Goal: Information Seeking & Learning: Learn about a topic

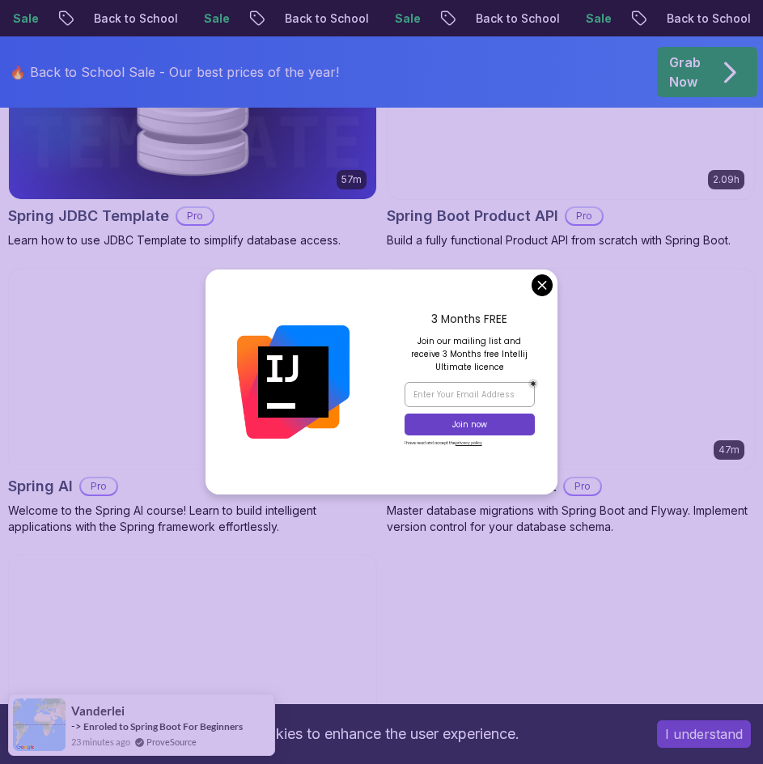
scroll to position [1820, 0]
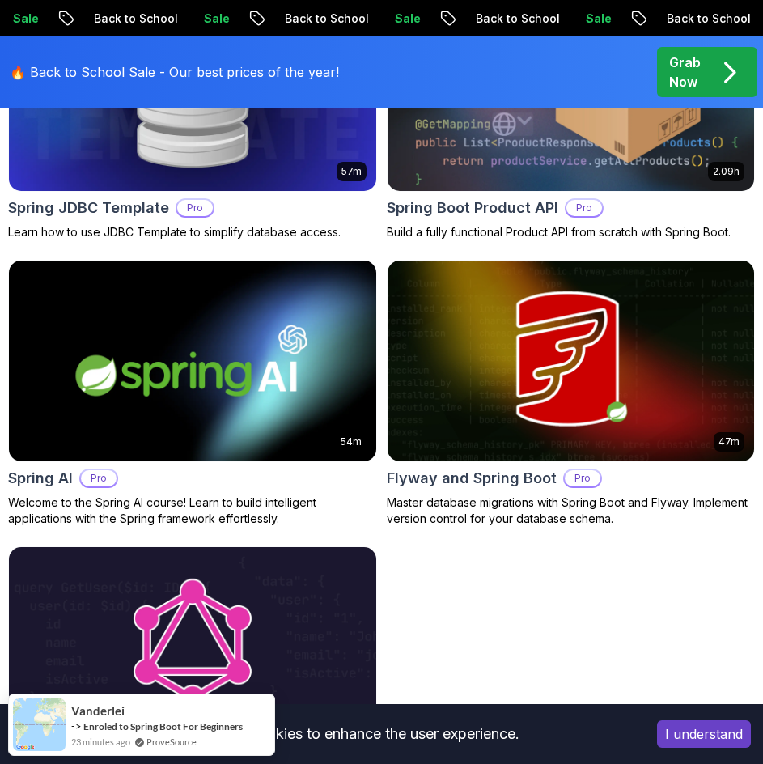
click at [549, 277] on body "Sale Back to School Sale Back to School Sale Back to School Sale Back to School…" at bounding box center [381, 74] width 763 height 3788
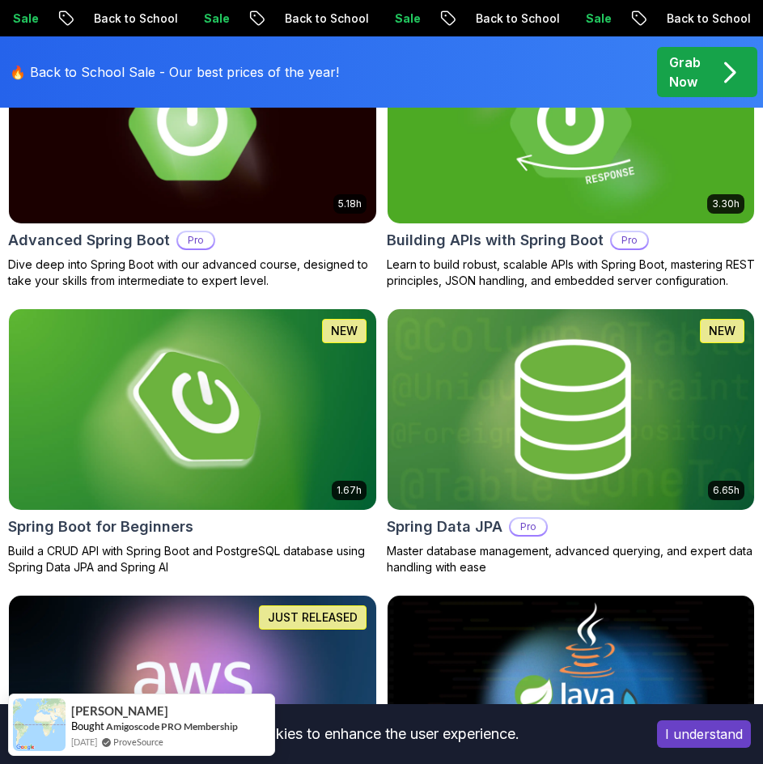
scroll to position [631, 0]
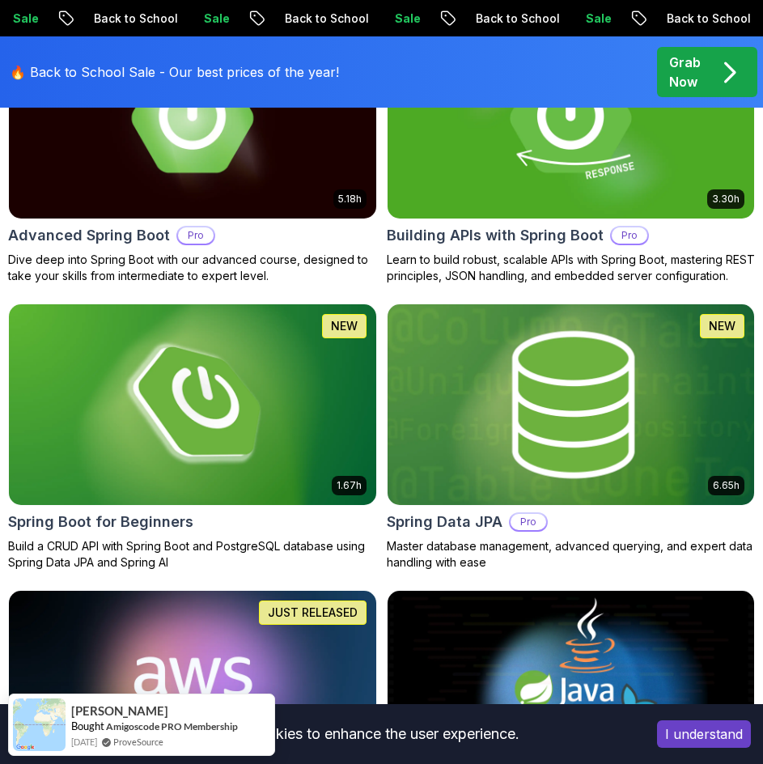
click at [467, 439] on img at bounding box center [570, 404] width 385 height 210
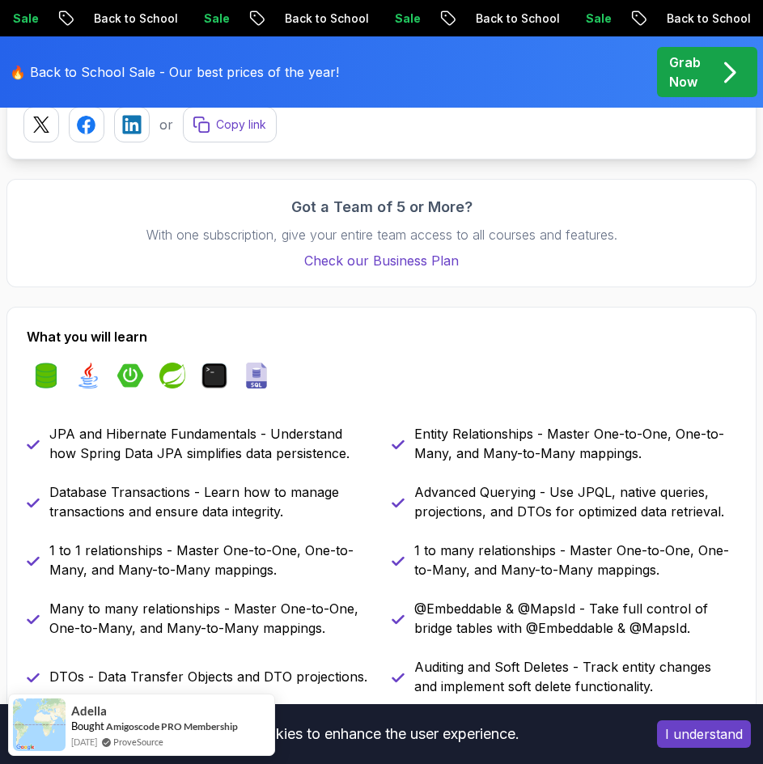
scroll to position [1151, 0]
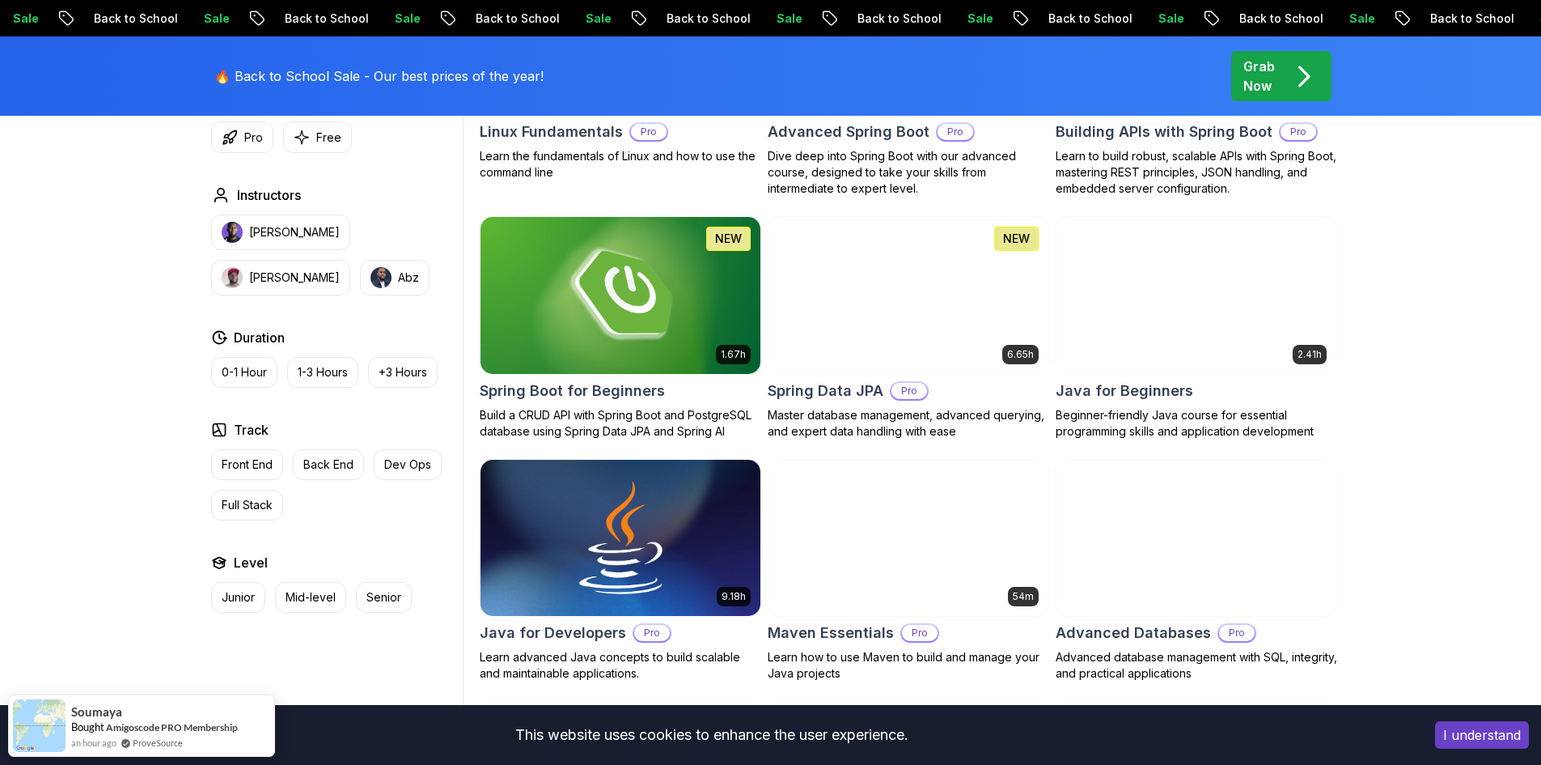
scroll to position [668, 0]
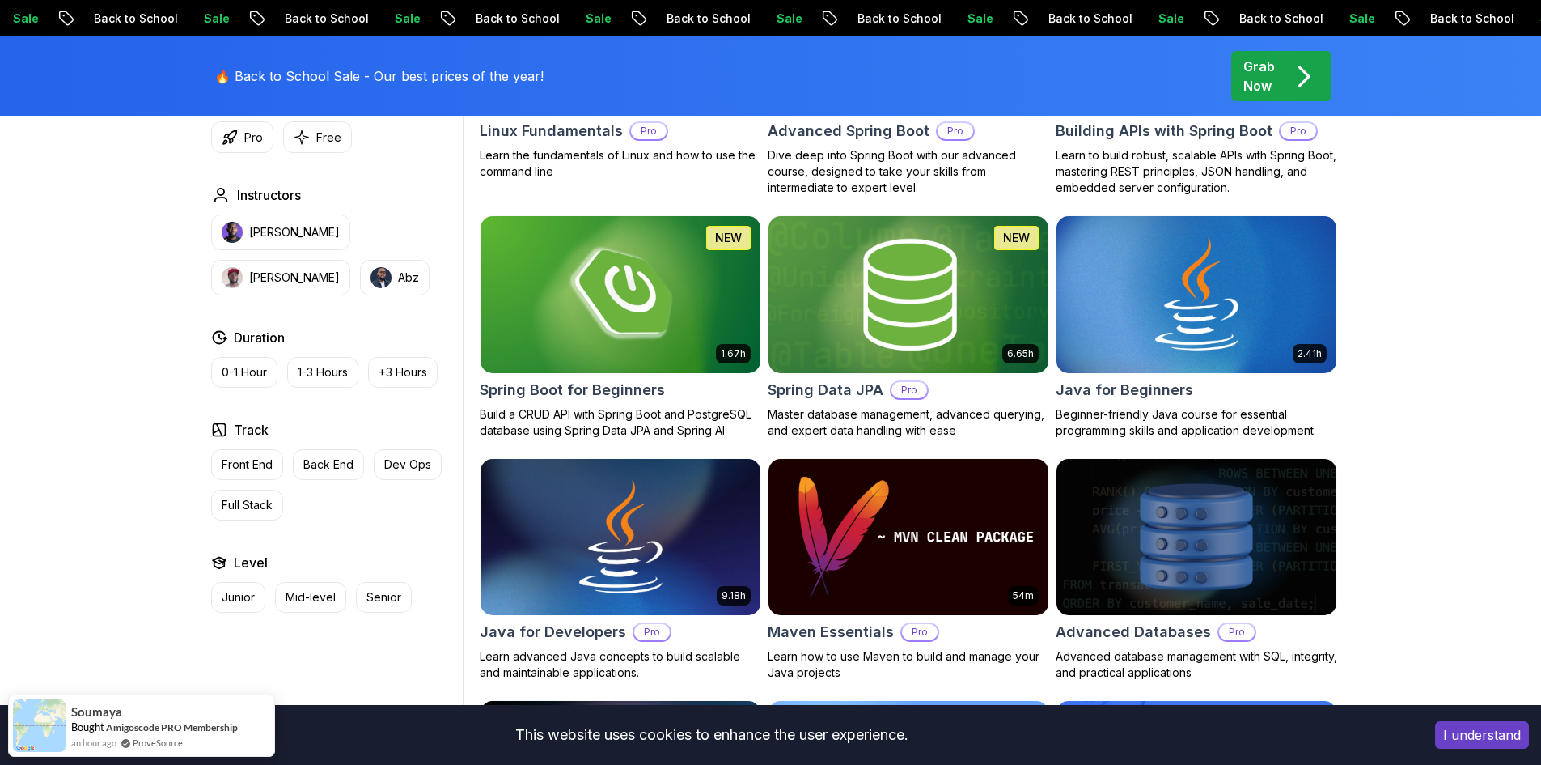
click at [762, 380] on h2 "Spring Data JPA" at bounding box center [826, 390] width 116 height 23
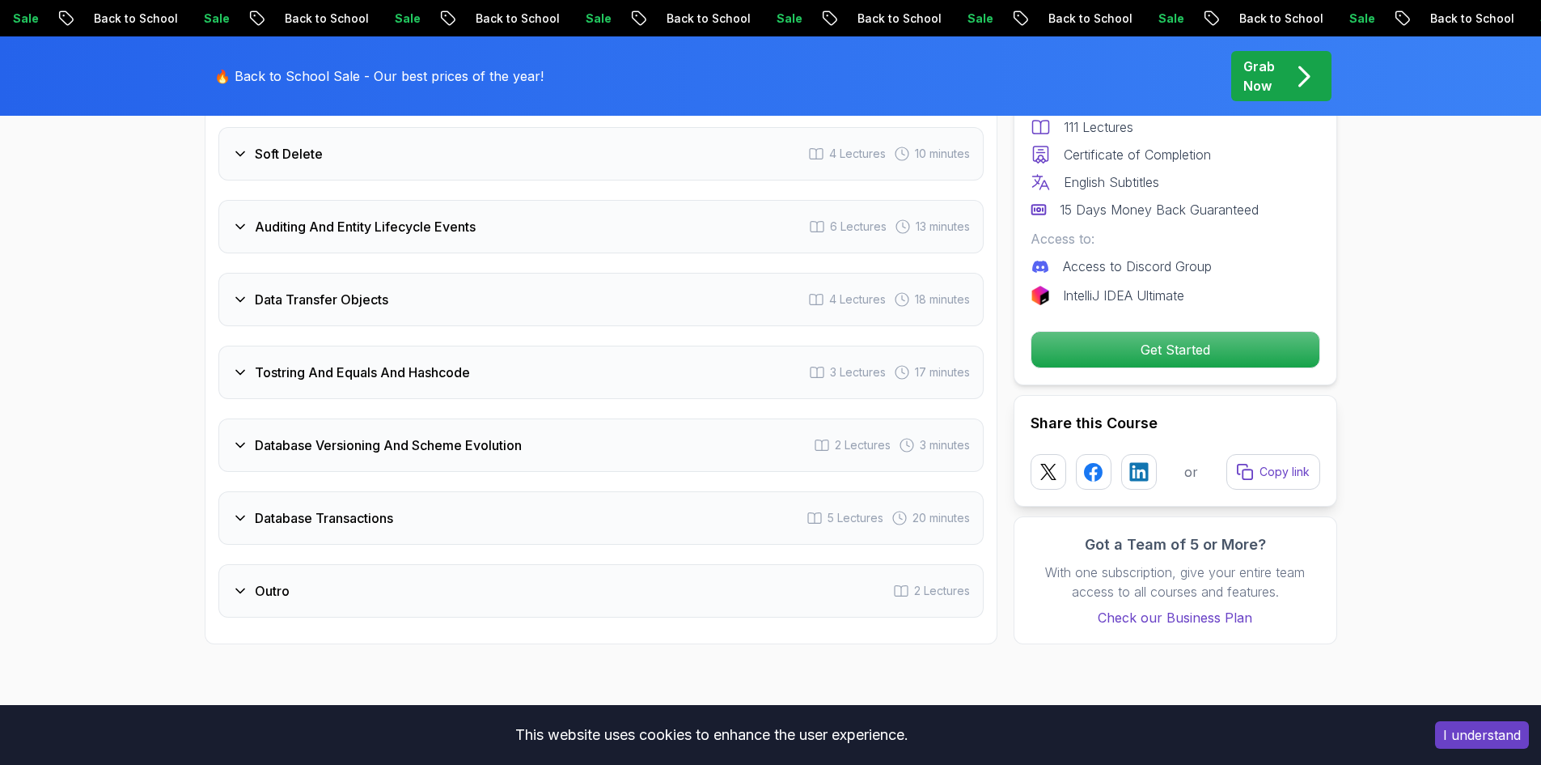
scroll to position [3273, 0]
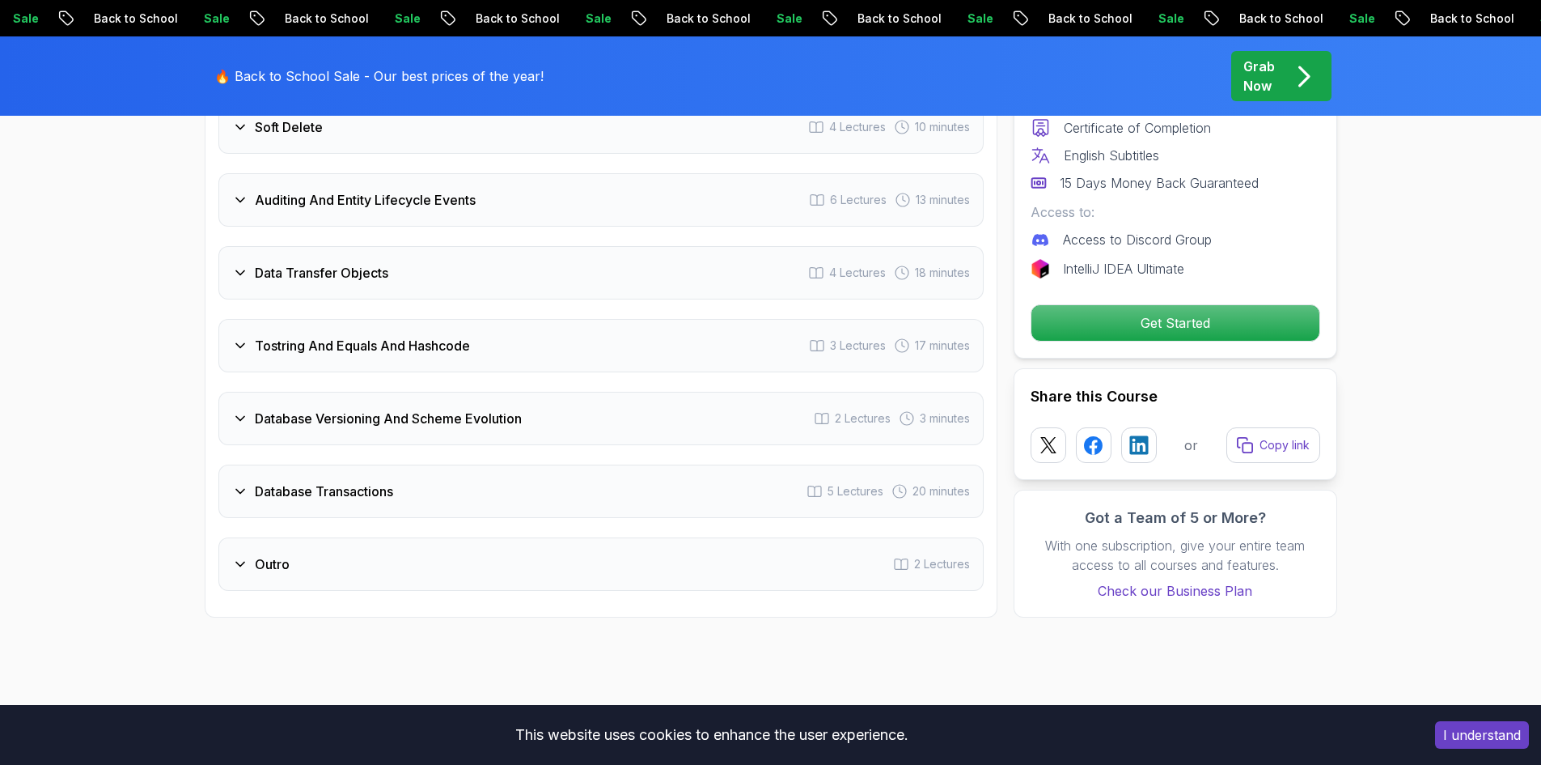
click at [762, 545] on div "Outro 2 Lectures" at bounding box center [600, 563] width 765 height 53
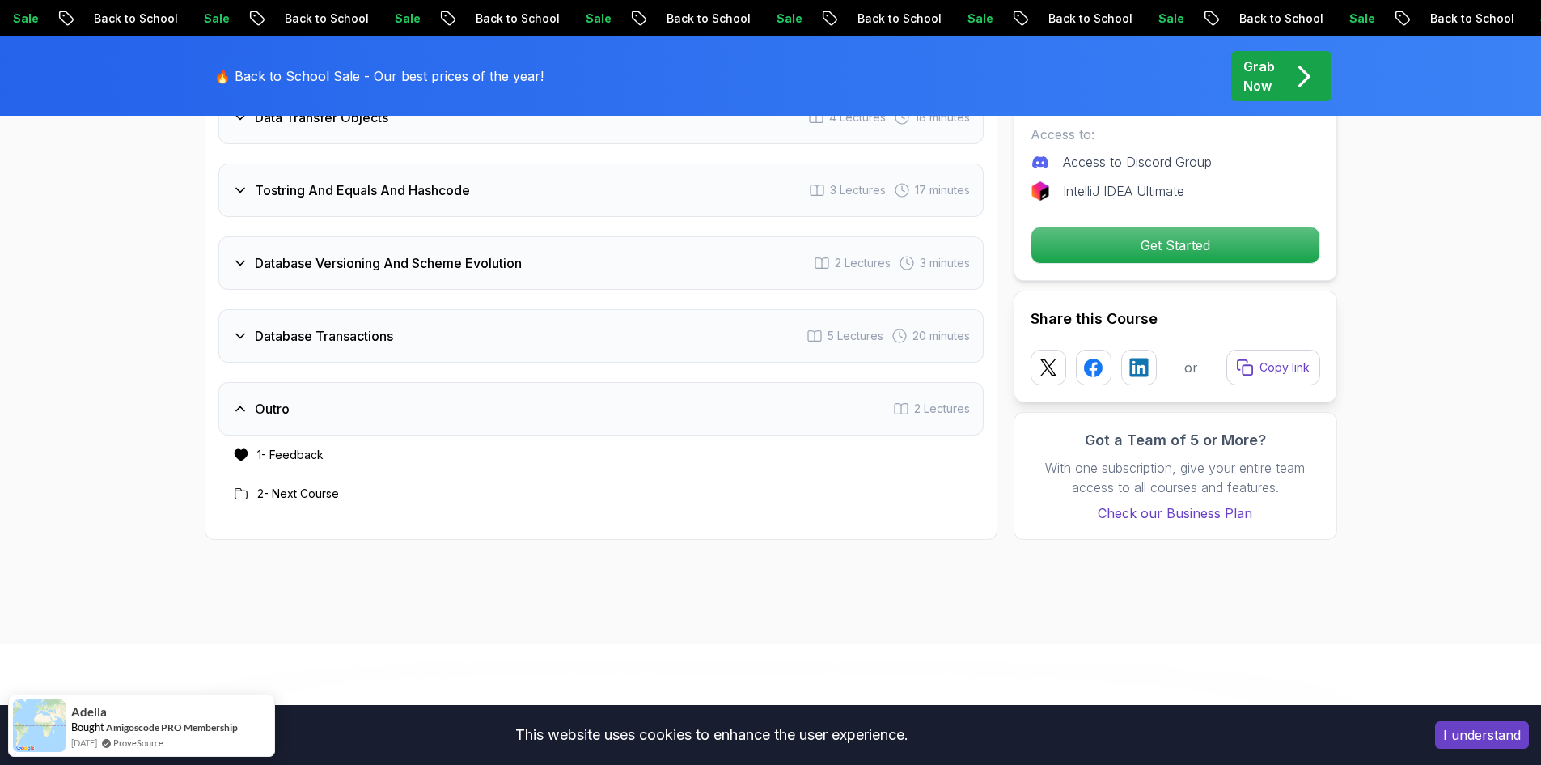
scroll to position [3117, 0]
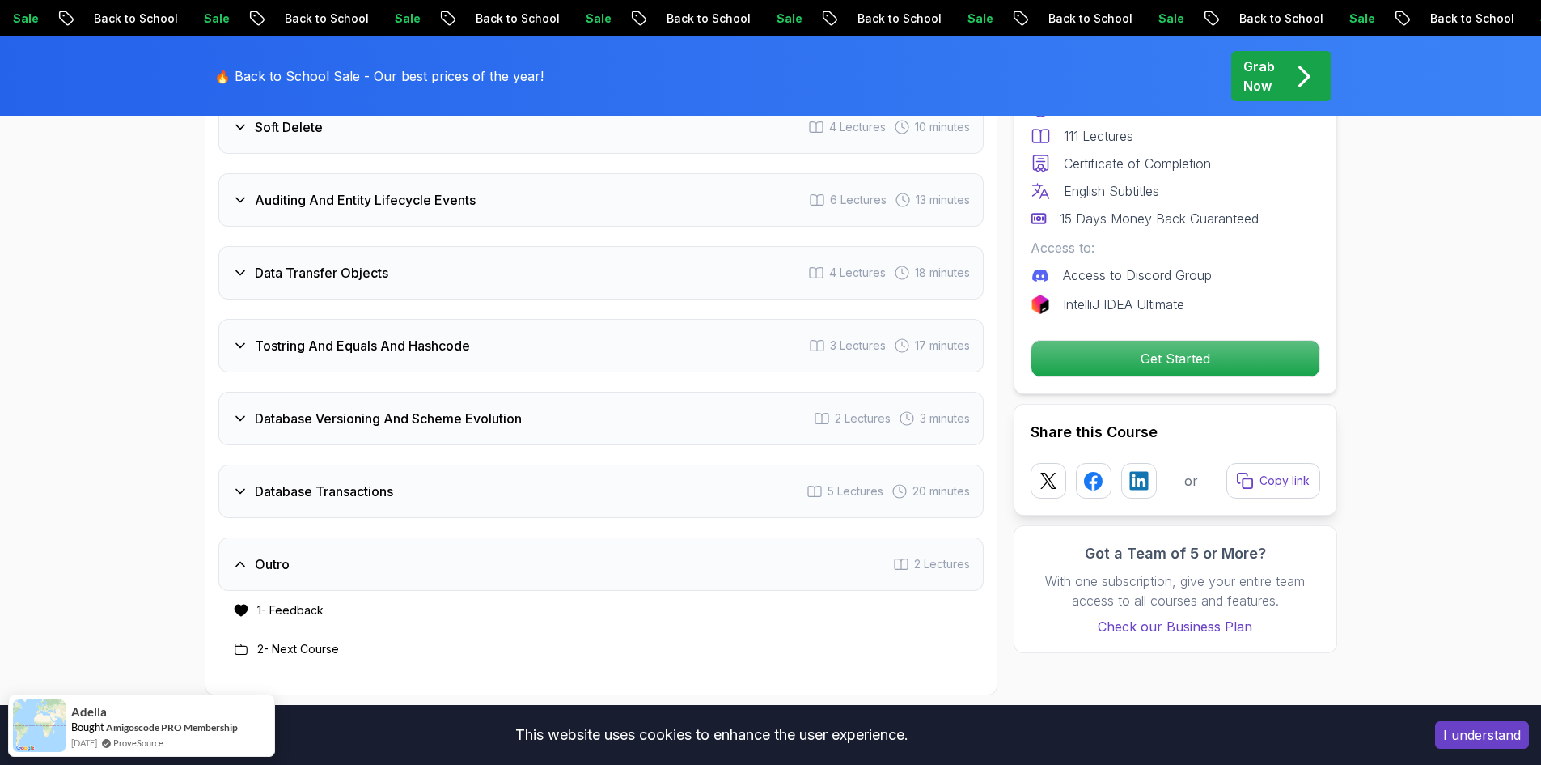
click at [584, 478] on div "Database Transactions 5 Lectures 20 minutes" at bounding box center [600, 490] width 765 height 53
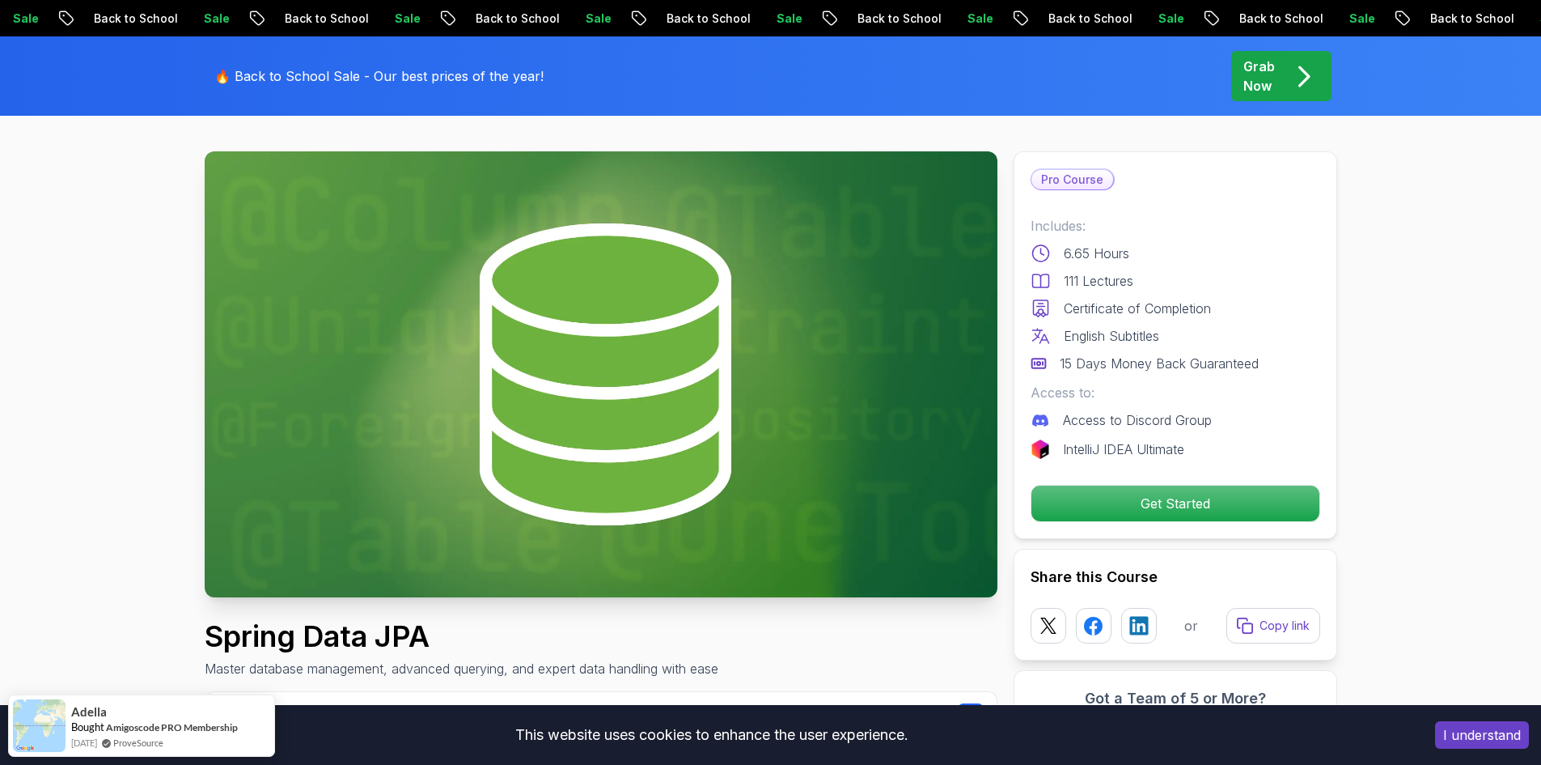
scroll to position [0, 0]
